Goal: Navigation & Orientation: Find specific page/section

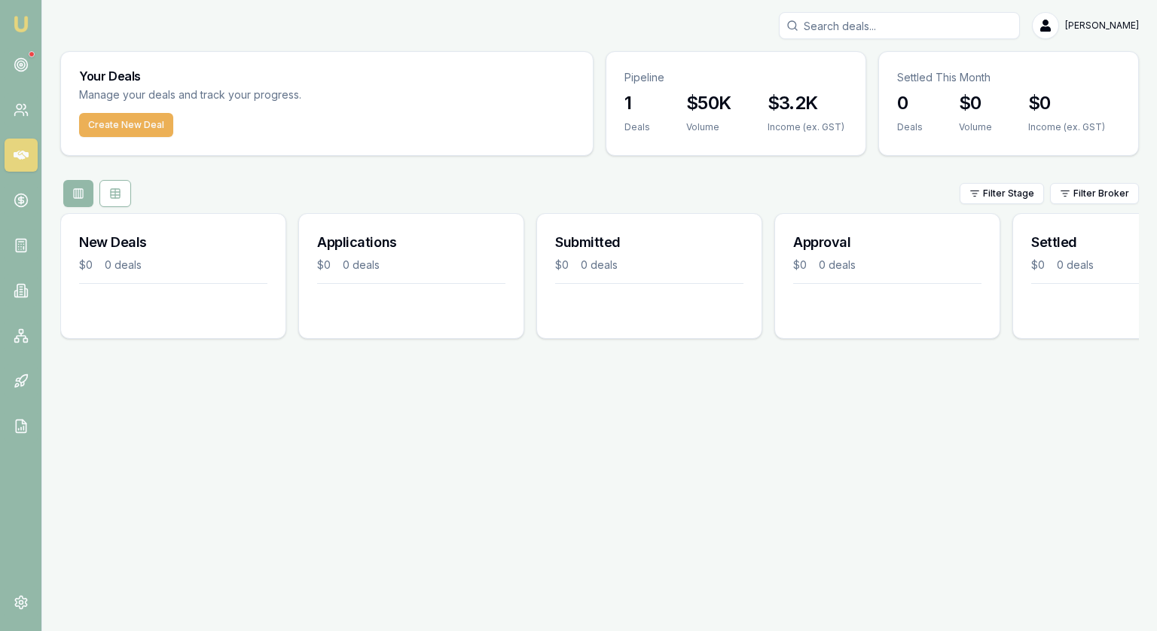
click at [6, 159] on link at bounding box center [21, 155] width 33 height 33
click at [17, 60] on icon at bounding box center [21, 64] width 15 height 15
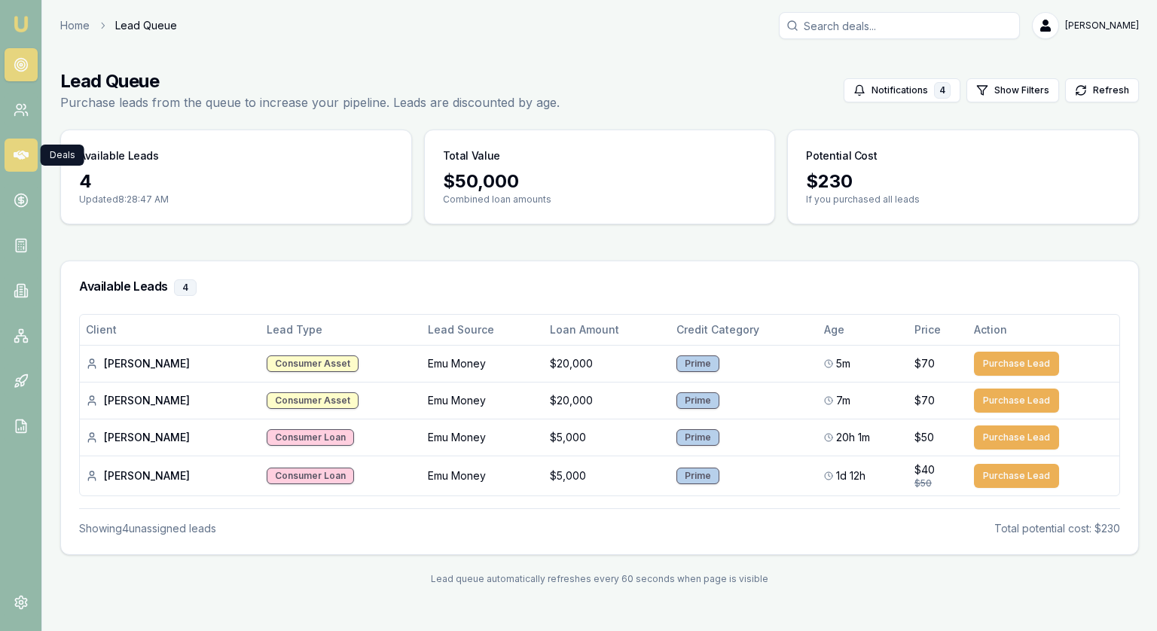
click at [20, 162] on icon at bounding box center [21, 155] width 15 height 15
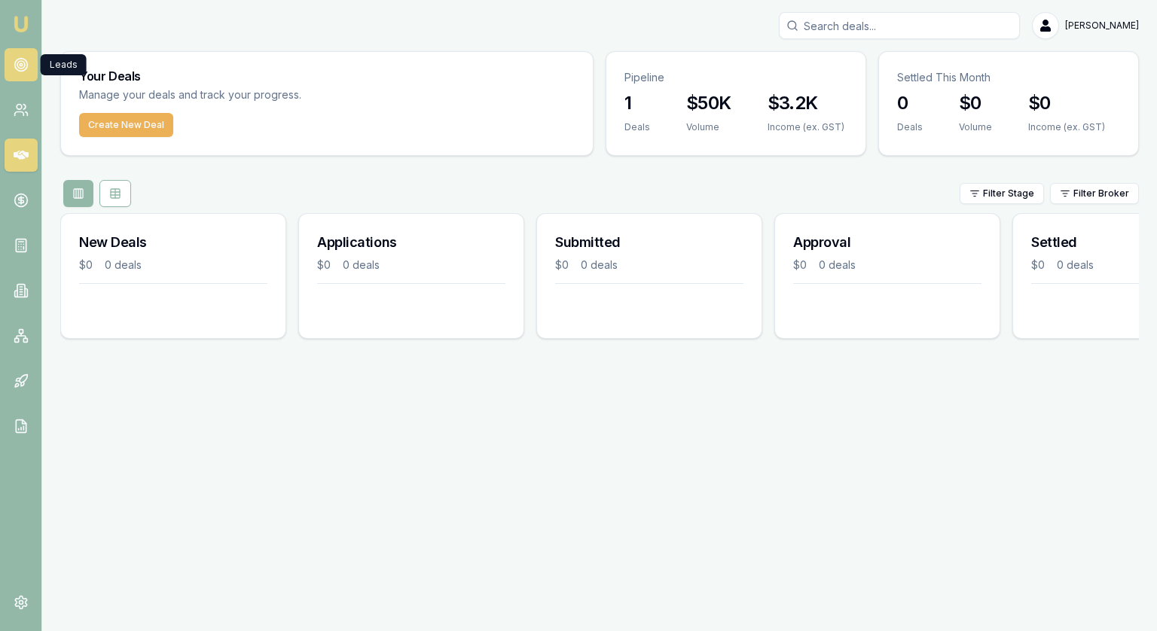
click at [24, 63] on circle at bounding box center [21, 65] width 8 height 8
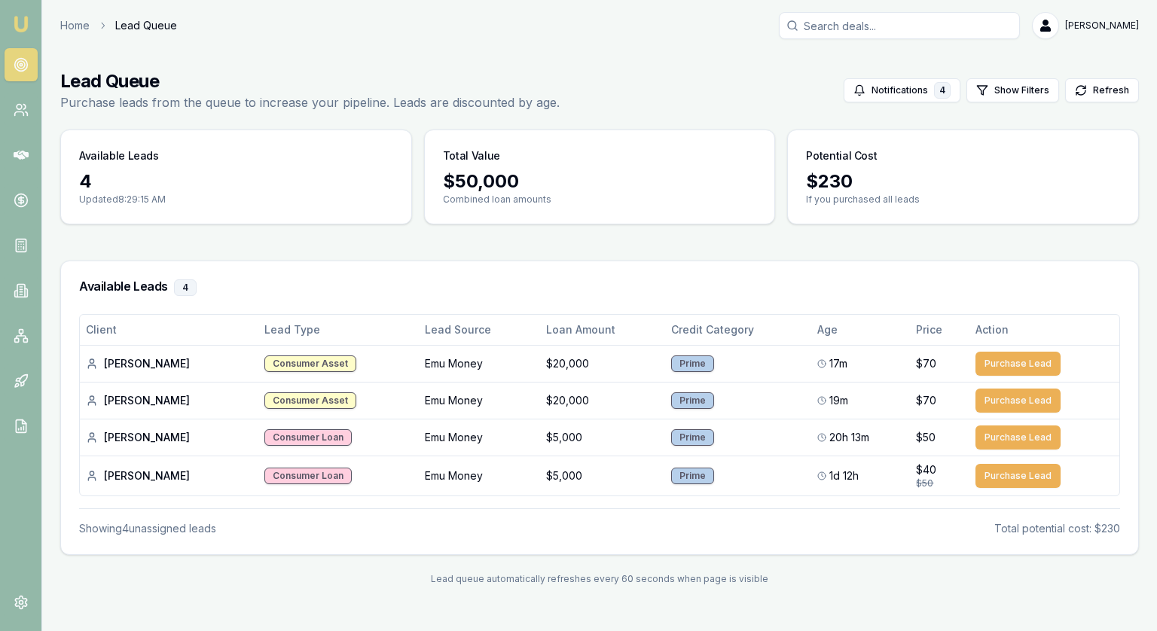
click at [14, 60] on icon at bounding box center [21, 64] width 15 height 15
click at [14, 57] on icon at bounding box center [21, 64] width 15 height 15
click at [16, 72] on icon at bounding box center [21, 64] width 15 height 15
